Goal: Information Seeking & Learning: Learn about a topic

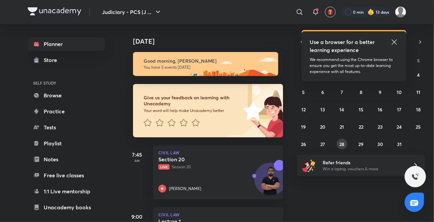
click at [340, 146] on abbr "28" at bounding box center [341, 144] width 5 height 6
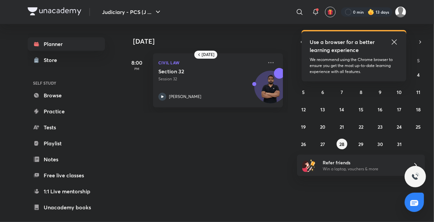
click at [395, 40] on icon at bounding box center [394, 42] width 8 height 8
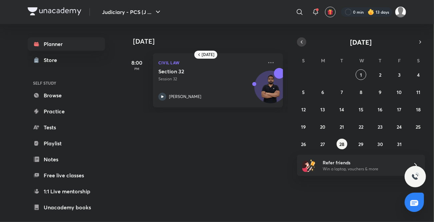
click at [302, 43] on icon "button" at bounding box center [301, 42] width 5 height 6
click at [303, 148] on button "28" at bounding box center [303, 144] width 11 height 11
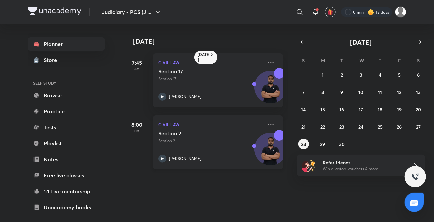
click at [166, 156] on div at bounding box center [162, 159] width 8 height 8
